Goal: Browse casually: Explore the website without a specific task or goal

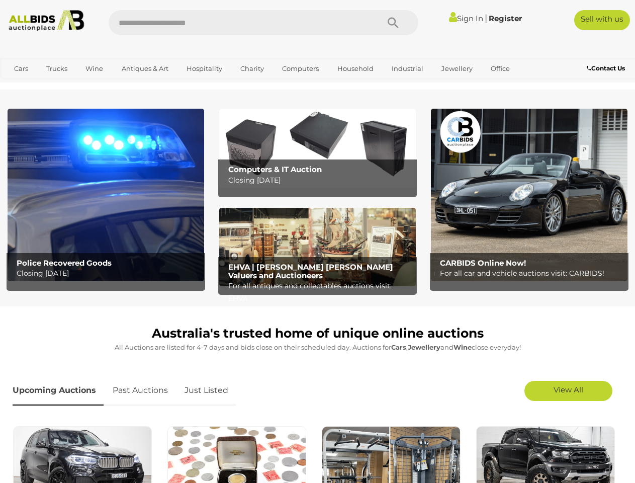
click at [393, 23] on icon "Search" at bounding box center [393, 23] width 11 height 15
click at [21, 68] on link "Cars" at bounding box center [21, 68] width 27 height 17
click at [57, 68] on link "Trucks" at bounding box center [57, 68] width 34 height 17
click at [94, 68] on link "Wine" at bounding box center [94, 68] width 31 height 17
click at [144, 68] on link "Antiques & Art" at bounding box center [145, 68] width 60 height 17
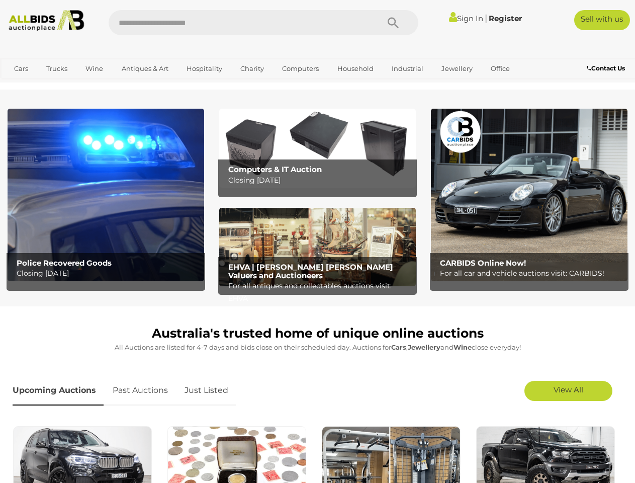
click at [204, 68] on link "Hospitality" at bounding box center [204, 68] width 49 height 17
click at [252, 68] on link "Charity" at bounding box center [252, 68] width 37 height 17
click at [299, 68] on link "Computers" at bounding box center [301, 68] width 50 height 17
click at [354, 68] on link "Household" at bounding box center [355, 68] width 49 height 17
click at [406, 68] on link "Industrial" at bounding box center [407, 68] width 45 height 17
